Goal: Task Accomplishment & Management: Use online tool/utility

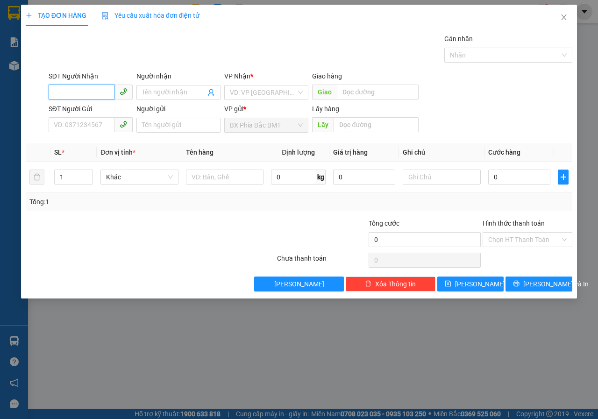
click at [87, 97] on input "SĐT Người Nhận" at bounding box center [82, 92] width 66 height 15
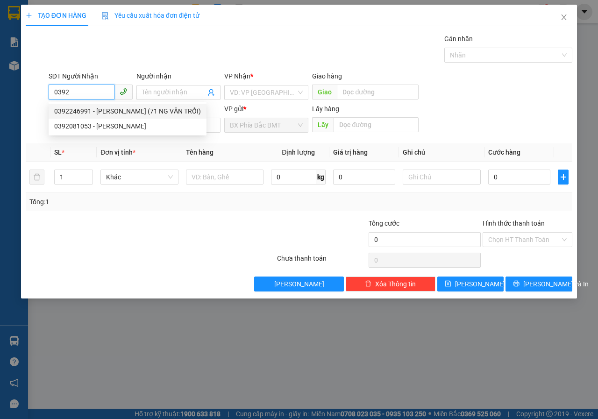
click at [65, 113] on div "0392246991 - ĐỖ HOÀNG (71 NG VĂN TRỖI)" at bounding box center [127, 111] width 147 height 10
type input "0392246991"
type input "ĐỖ HOÀNG (71 NG VĂN TRỖI)"
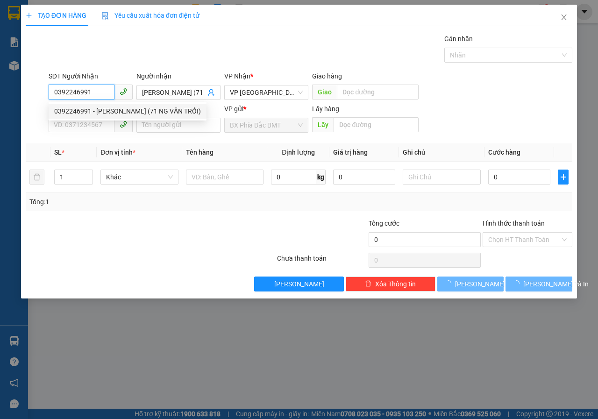
type input "50.000"
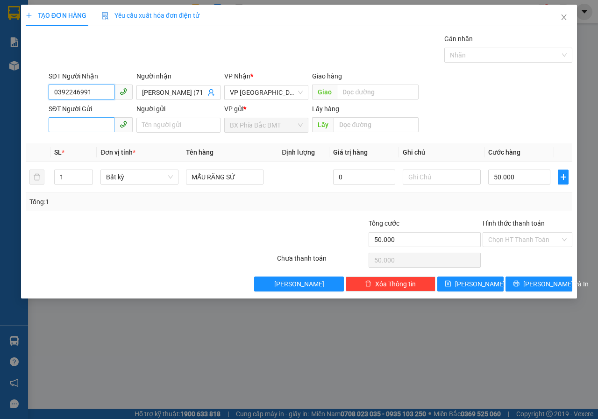
type input "0392246991"
click at [87, 127] on input "SĐT Người Gửi" at bounding box center [82, 124] width 66 height 15
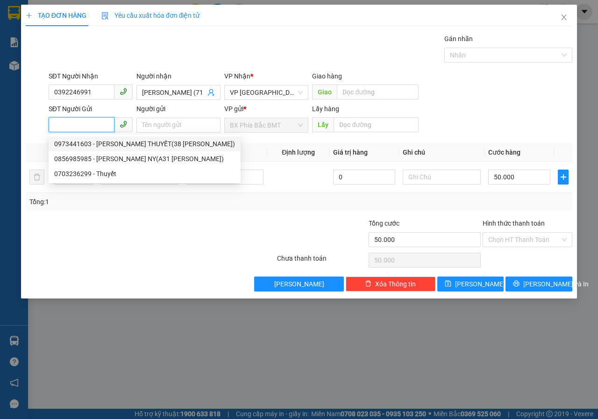
click at [99, 142] on div "0973441603 - ĐỖ KỲ THUYẾT(38 LÝ CHÍNH THẮNG)" at bounding box center [144, 144] width 181 height 10
type input "0973441603"
type input "ĐỖ KỲ THUYẾT(38 LÝ CHÍNH THẮNG)"
type input "BMT"
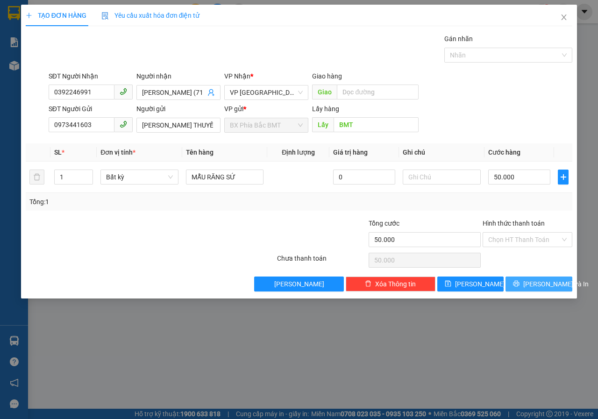
click at [544, 285] on span "Lưu và In" at bounding box center [556, 284] width 65 height 10
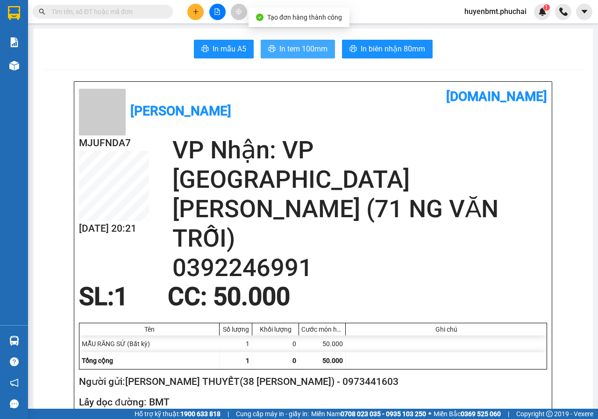
click at [295, 57] on button "In tem 100mm" at bounding box center [298, 49] width 74 height 19
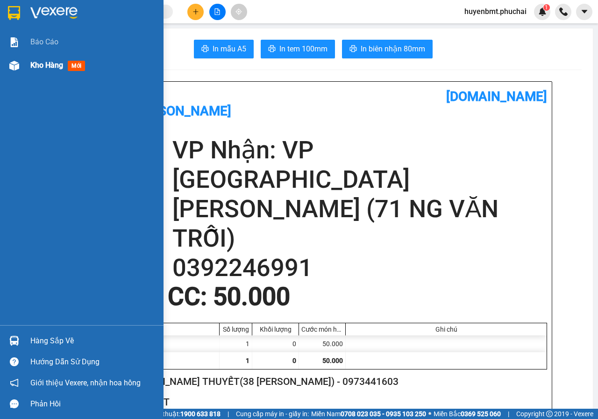
click at [38, 63] on span "Kho hàng" at bounding box center [46, 65] width 33 height 9
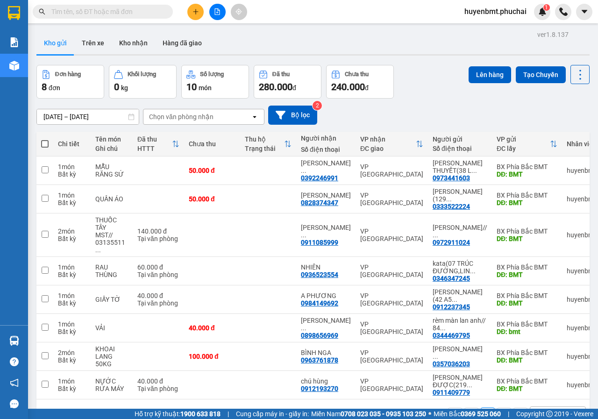
drag, startPoint x: 420, startPoint y: 98, endPoint x: 371, endPoint y: 94, distance: 49.3
click at [420, 99] on div "09/08/2025 – 11/08/2025 Press the down arrow key to interact with the calendar …" at bounding box center [313, 115] width 554 height 33
click at [44, 144] on span at bounding box center [44, 143] width 7 height 7
click at [45, 139] on input "checkbox" at bounding box center [45, 139] width 0 height 0
checkbox input "true"
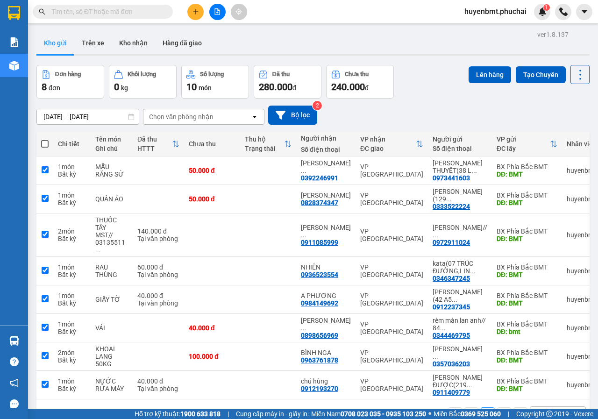
checkbox input "true"
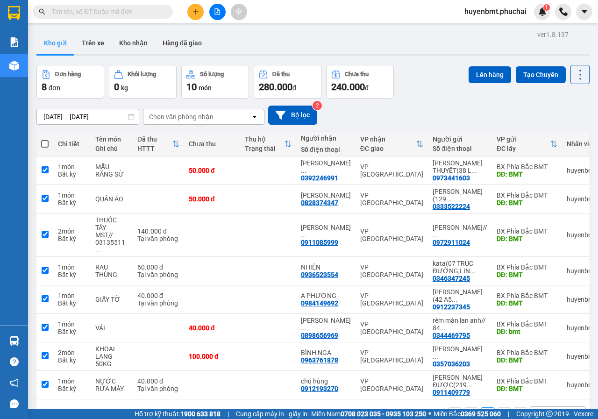
checkbox input "true"
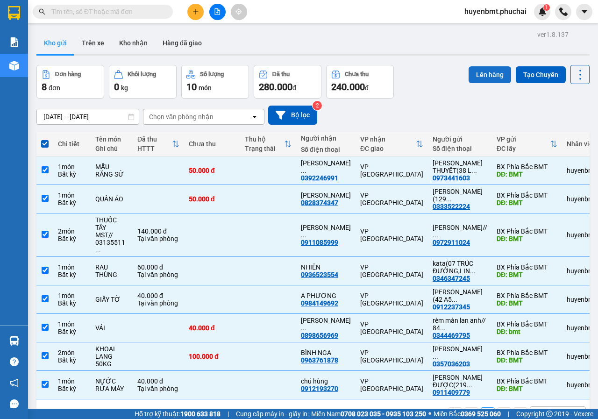
click at [493, 76] on button "Lên hàng" at bounding box center [490, 74] width 43 height 17
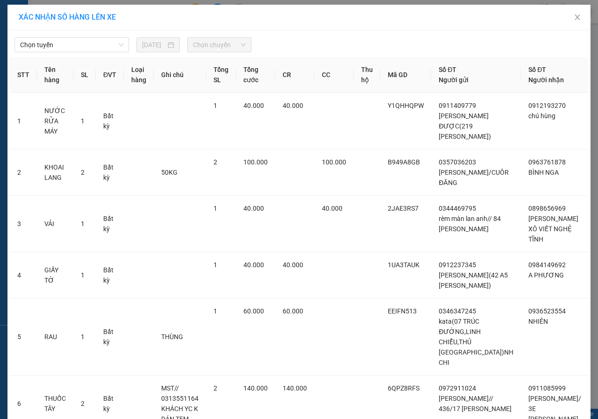
drag, startPoint x: 93, startPoint y: 50, endPoint x: 86, endPoint y: 71, distance: 21.7
click at [93, 50] on span "Chọn tuyến" at bounding box center [71, 45] width 103 height 14
click at [41, 45] on span "Chọn tuyến" at bounding box center [71, 45] width 103 height 14
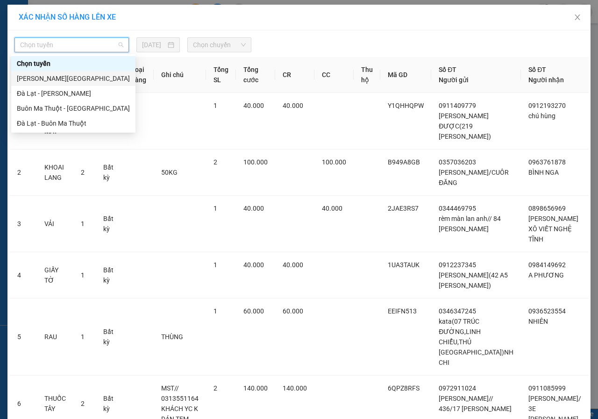
click at [45, 80] on div "Gia Lai - Đà Lạt" at bounding box center [73, 78] width 113 height 10
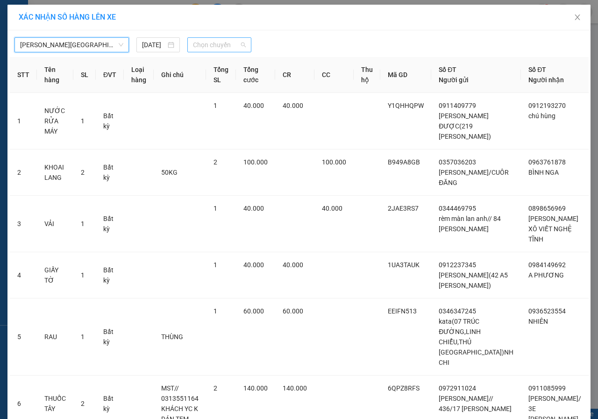
click at [230, 46] on span "Chọn chuyến" at bounding box center [219, 45] width 52 height 14
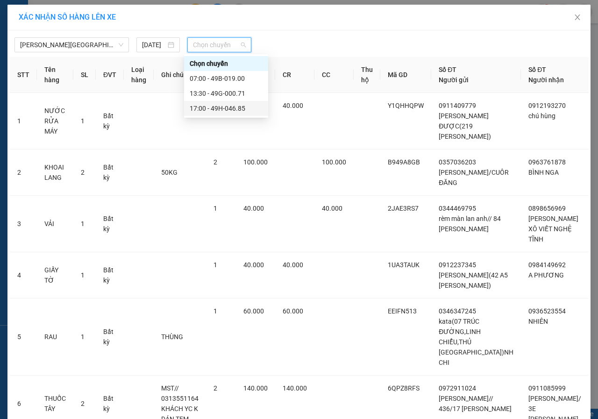
click at [231, 106] on div "17:00 - 49H-046.85" at bounding box center [226, 108] width 73 height 10
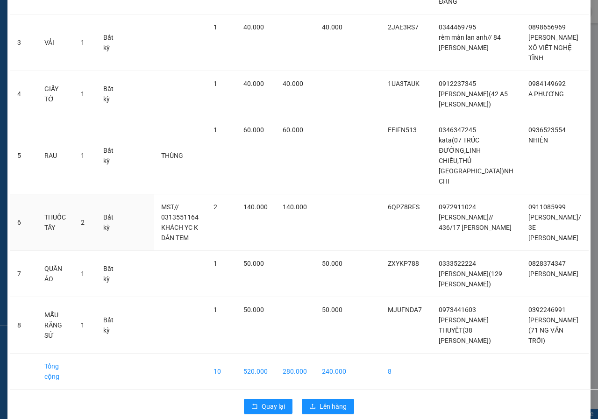
scroll to position [210, 0]
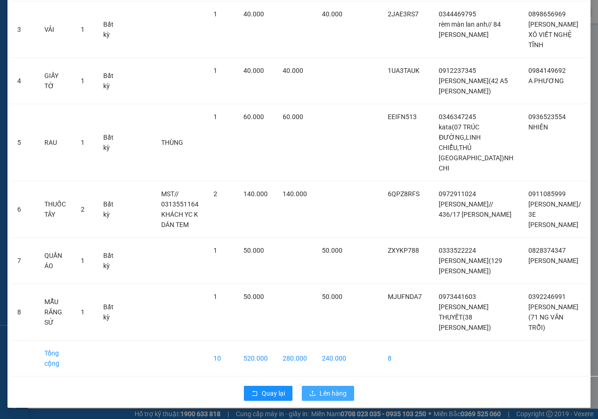
click at [304, 398] on button "Lên hàng" at bounding box center [328, 393] width 52 height 15
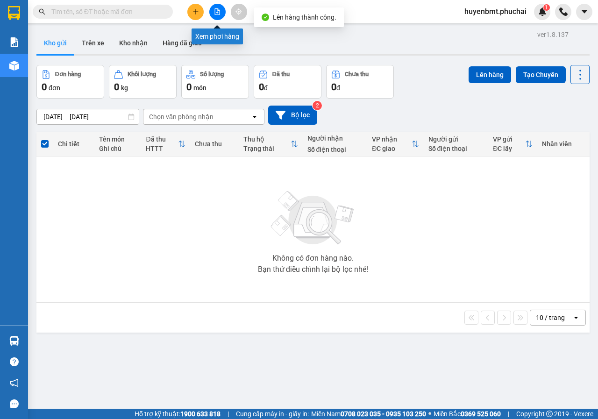
click at [221, 9] on button at bounding box center [217, 12] width 16 height 16
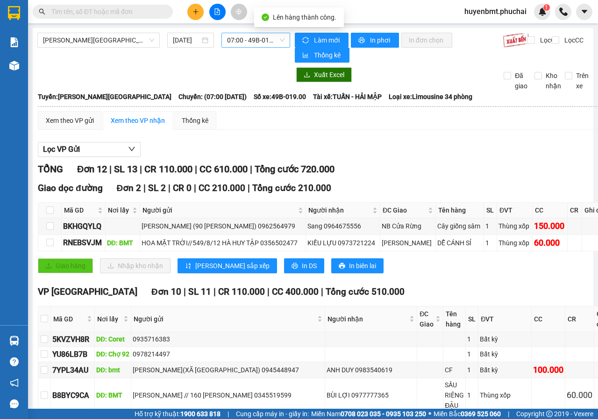
click at [248, 47] on span "07:00 - 49B-019.00" at bounding box center [255, 40] width 57 height 14
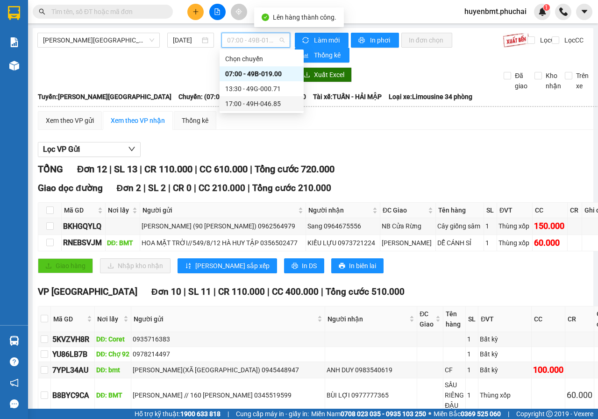
click at [257, 105] on div "17:00 - 49H-046.85" at bounding box center [261, 104] width 73 height 10
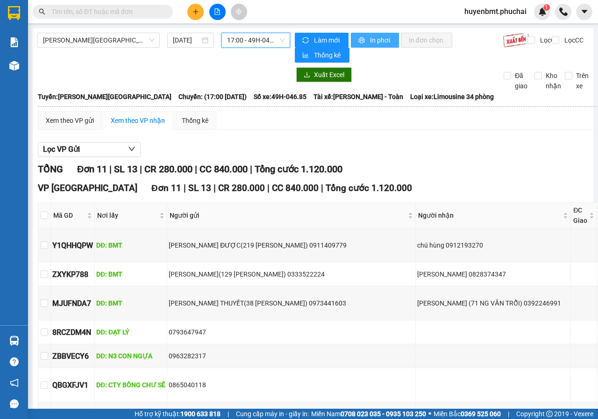
click at [370, 39] on span "In phơi" at bounding box center [381, 40] width 22 height 10
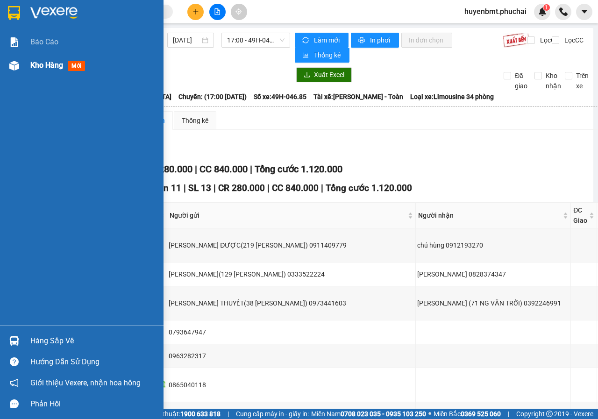
click at [11, 61] on img at bounding box center [14, 66] width 10 height 10
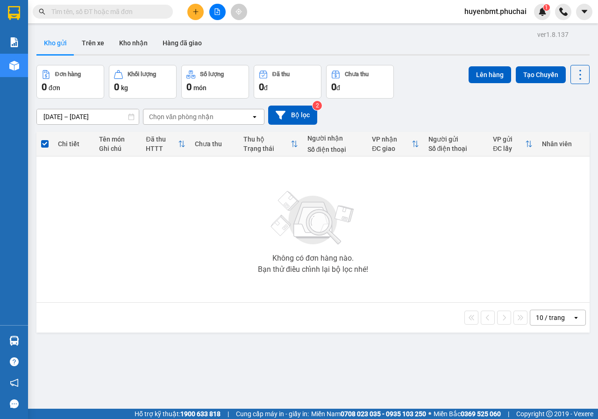
click at [494, 14] on span "huyenbmt.phuchai" at bounding box center [495, 12] width 77 height 12
click at [477, 32] on span "Đăng xuất" at bounding box center [500, 29] width 58 height 10
